Goal: Task Accomplishment & Management: Use online tool/utility

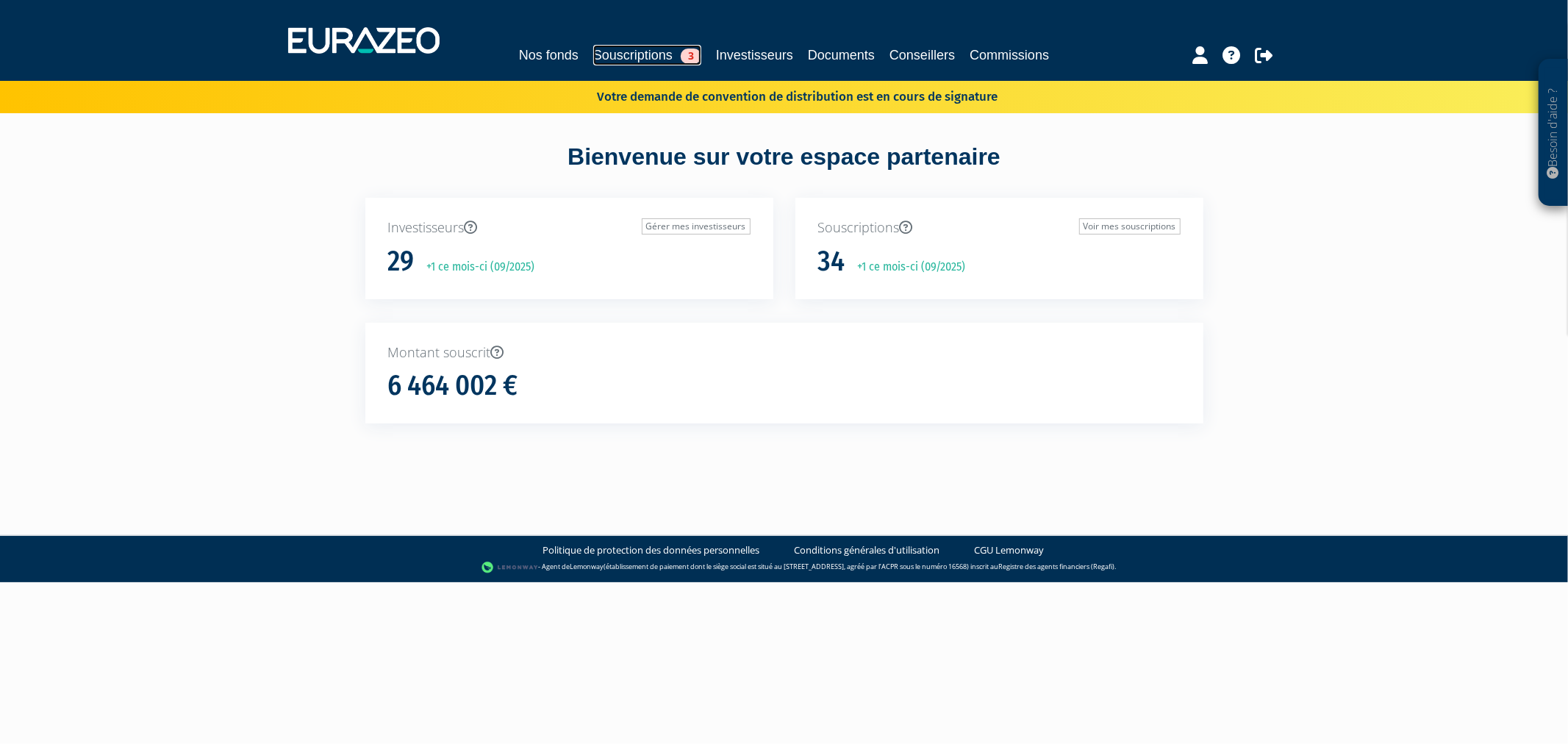
click at [625, 52] on link "Souscriptions 3" at bounding box center [647, 55] width 108 height 20
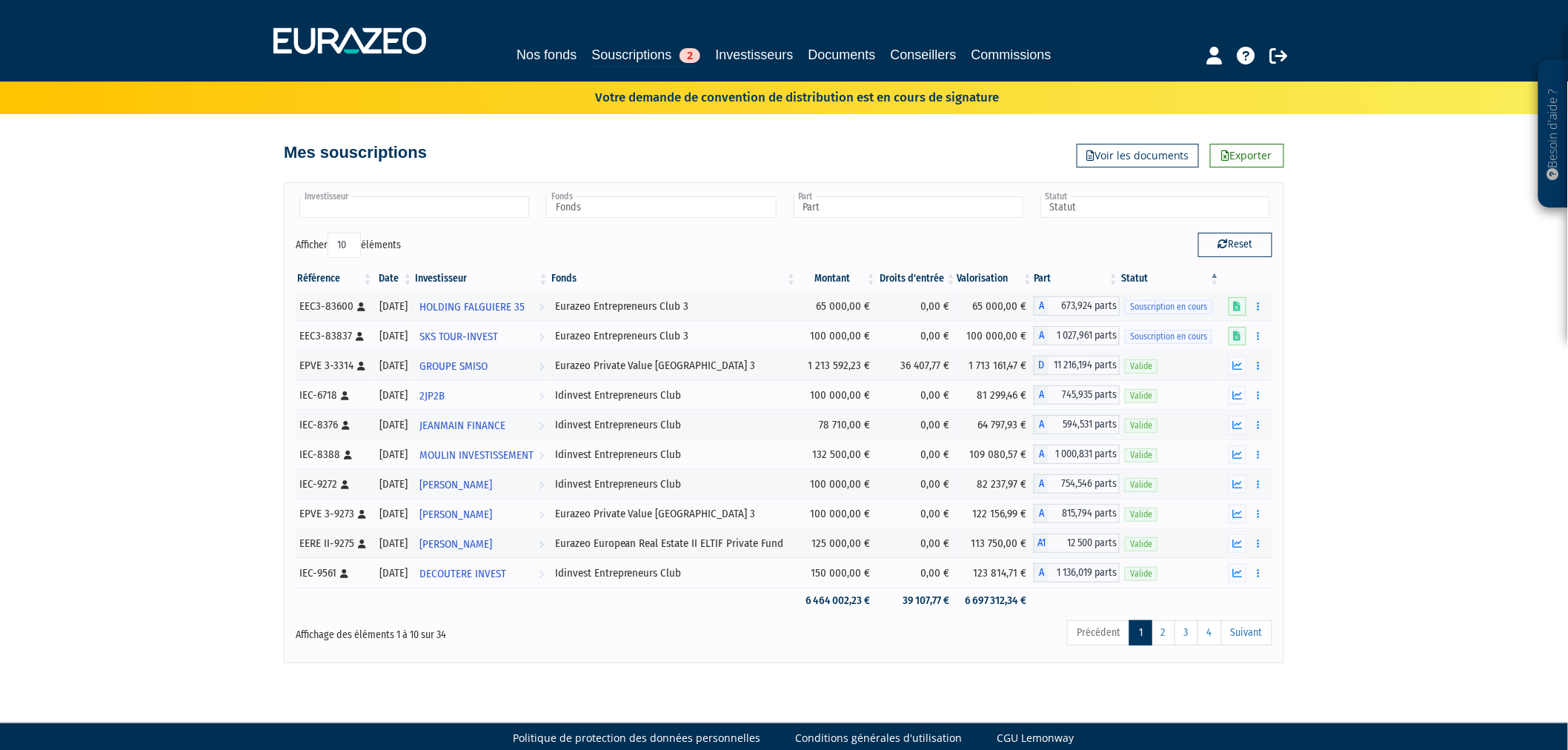
click at [449, 208] on input "text" at bounding box center [414, 206] width 229 height 21
type input "crotti"
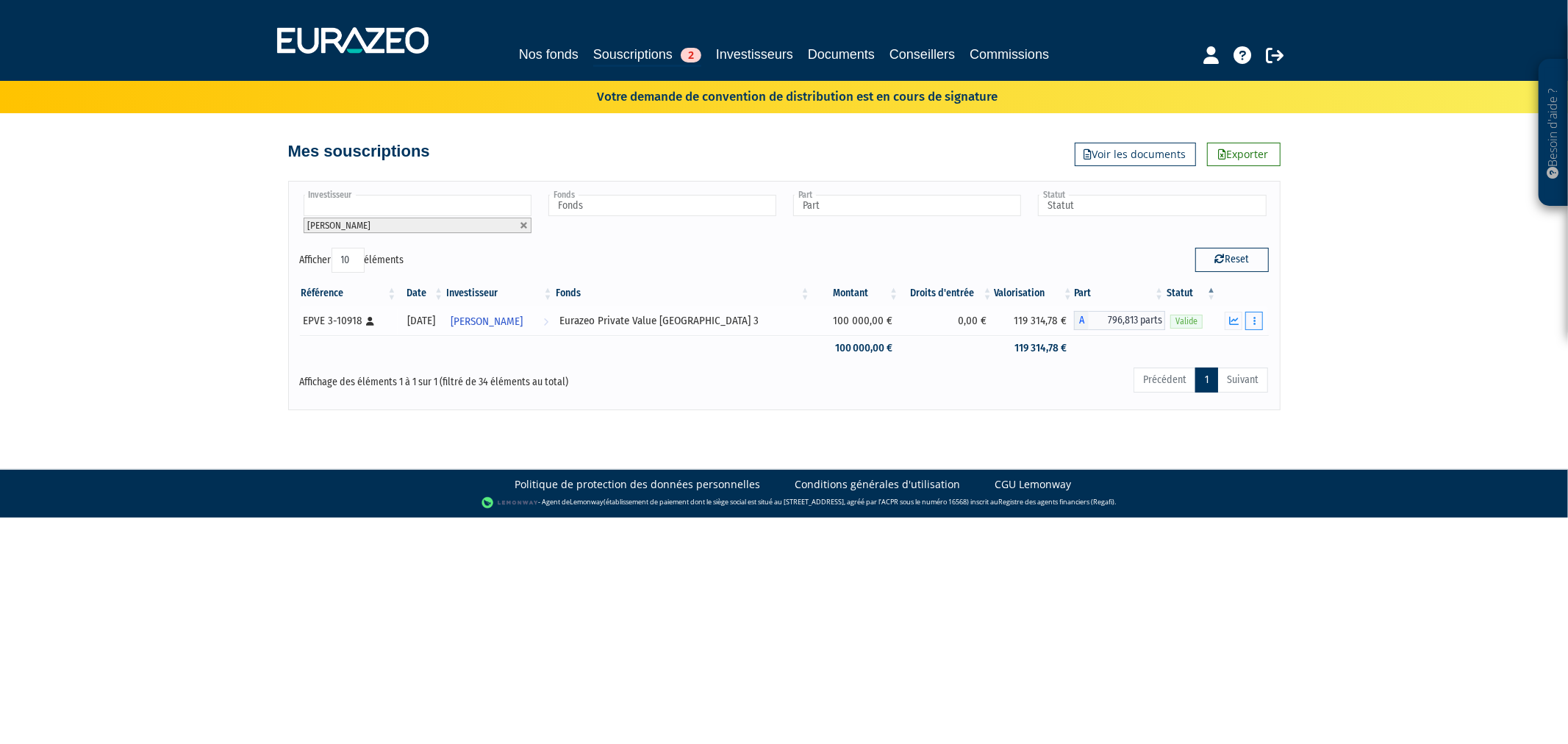
click at [1253, 319] on icon "button" at bounding box center [1254, 321] width 2 height 9
click at [1238, 377] on link "Rachat libre" at bounding box center [1222, 375] width 74 height 24
